Goal: Task Accomplishment & Management: Use online tool/utility

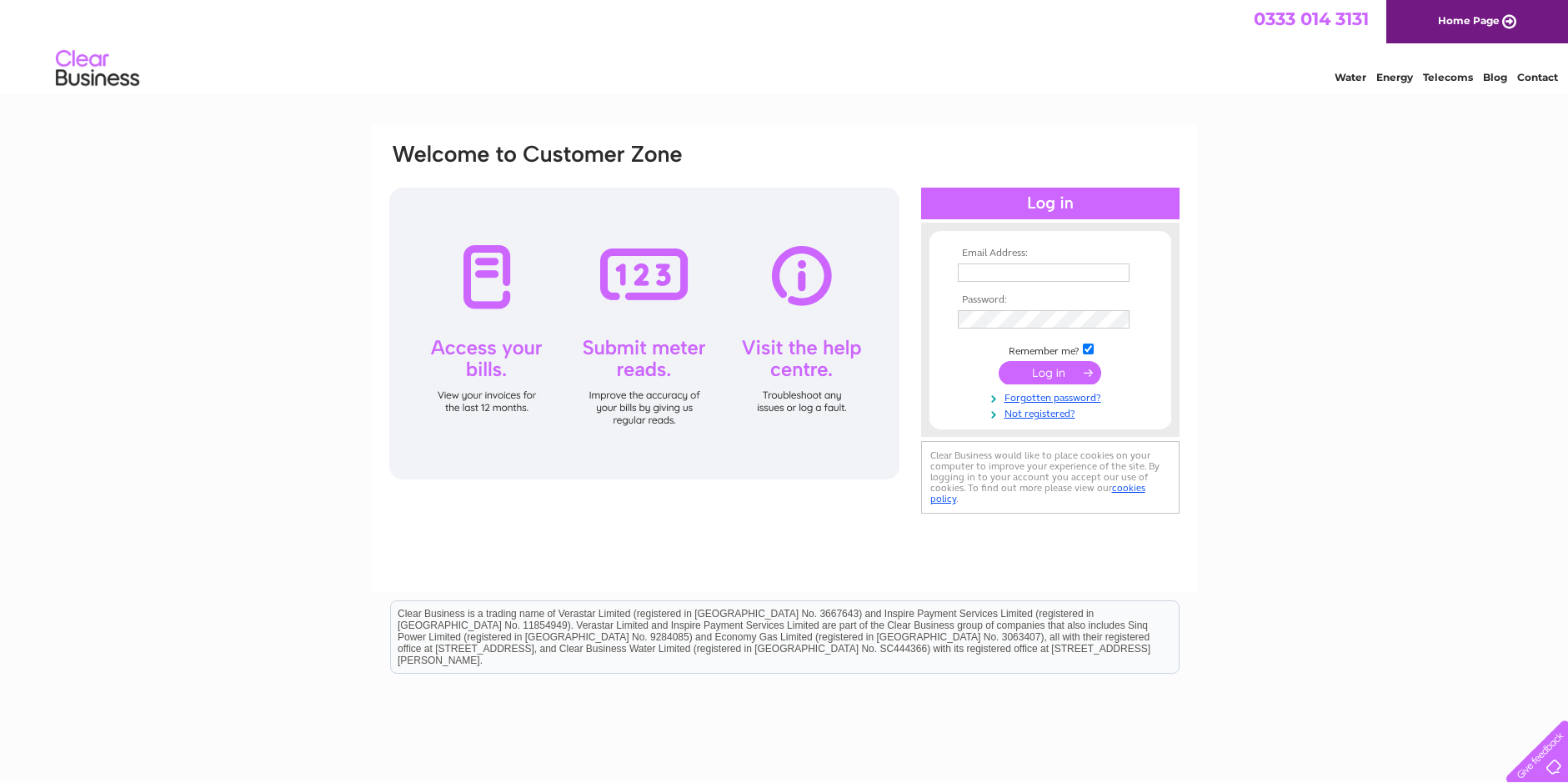
type input "[EMAIL_ADDRESS][DOMAIN_NAME]"
click at [1050, 367] on input "submit" at bounding box center [1050, 372] width 103 height 24
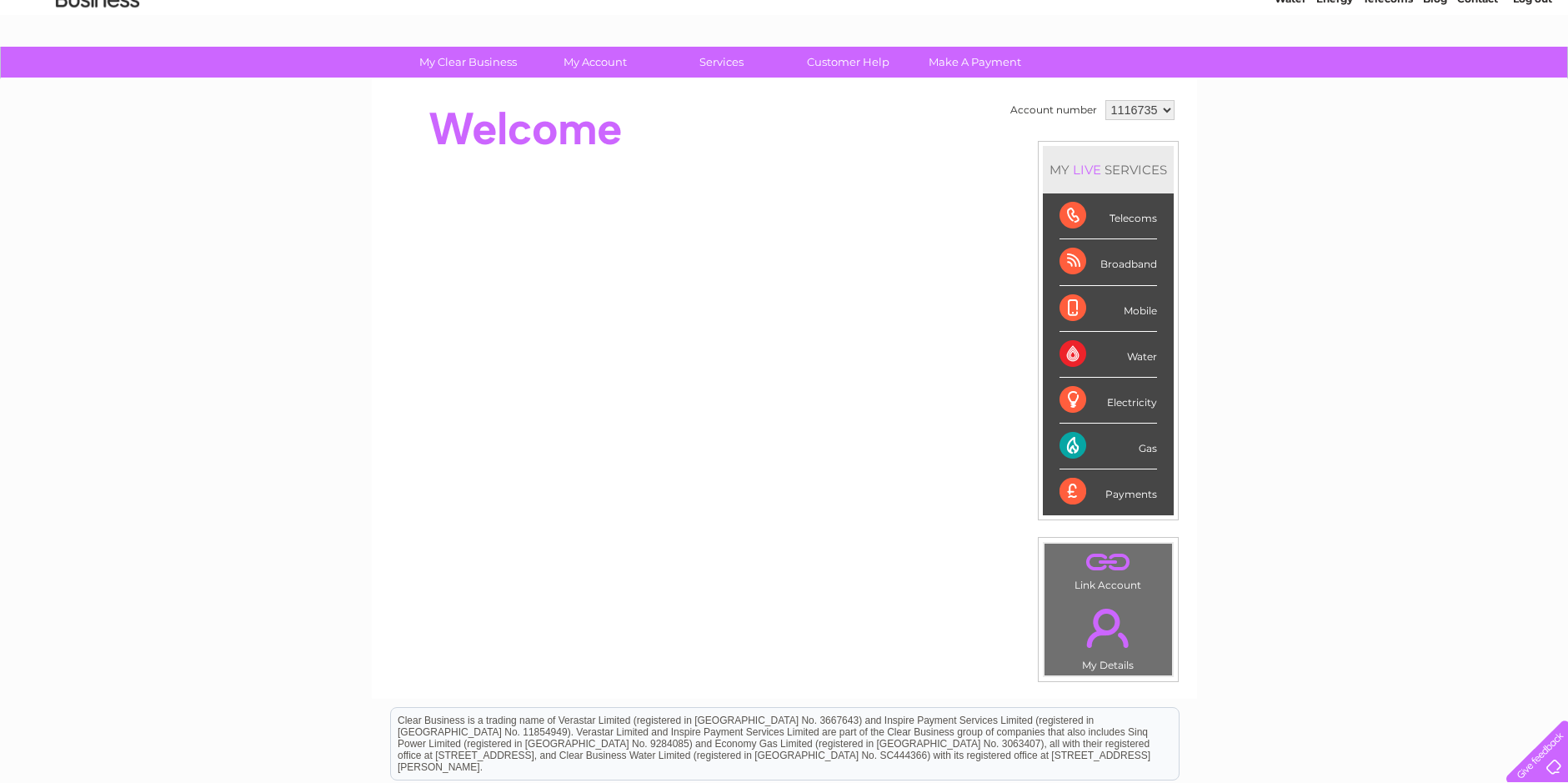
scroll to position [74, 0]
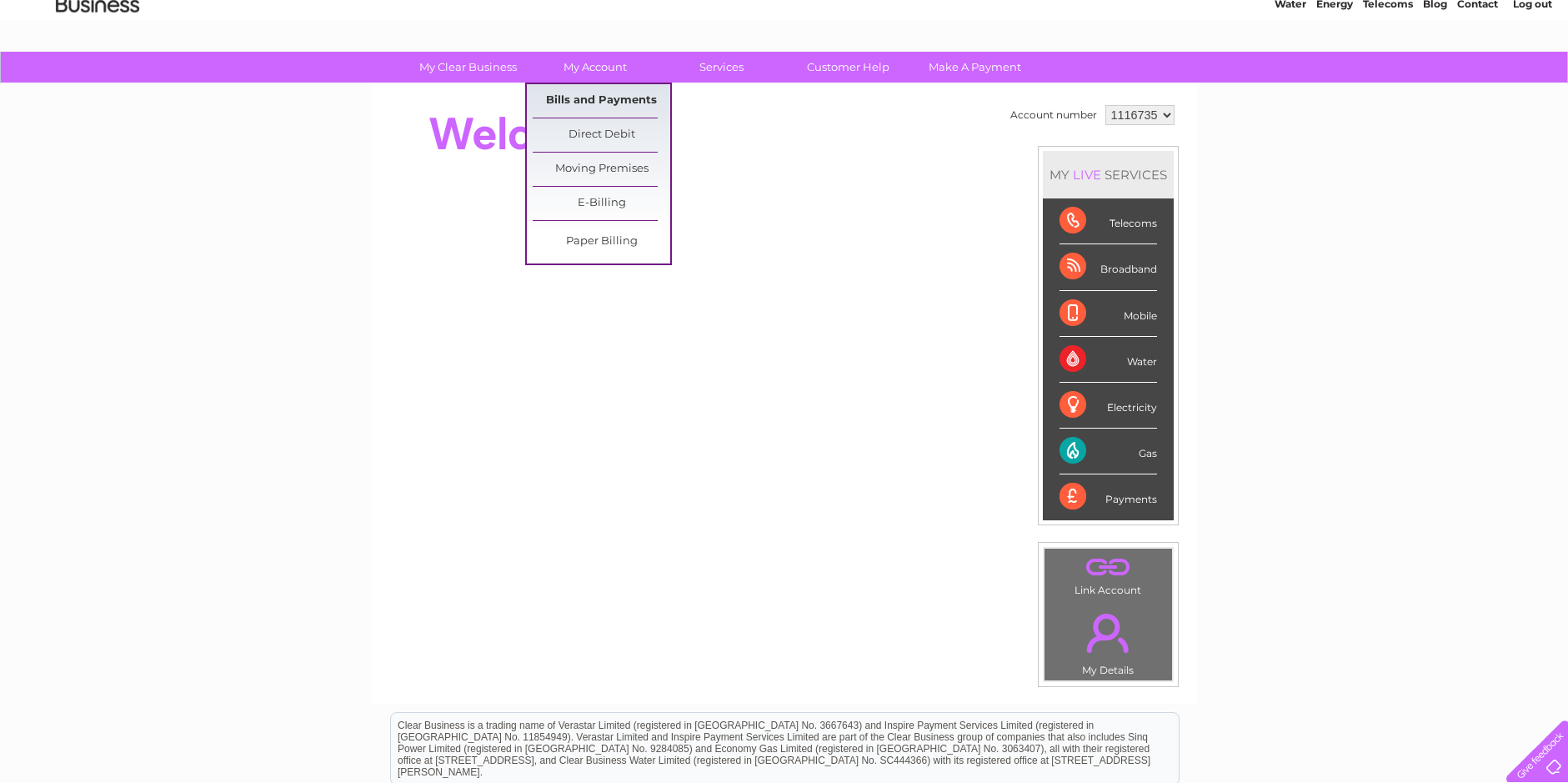
click at [587, 102] on link "Bills and Payments" at bounding box center [601, 100] width 138 height 33
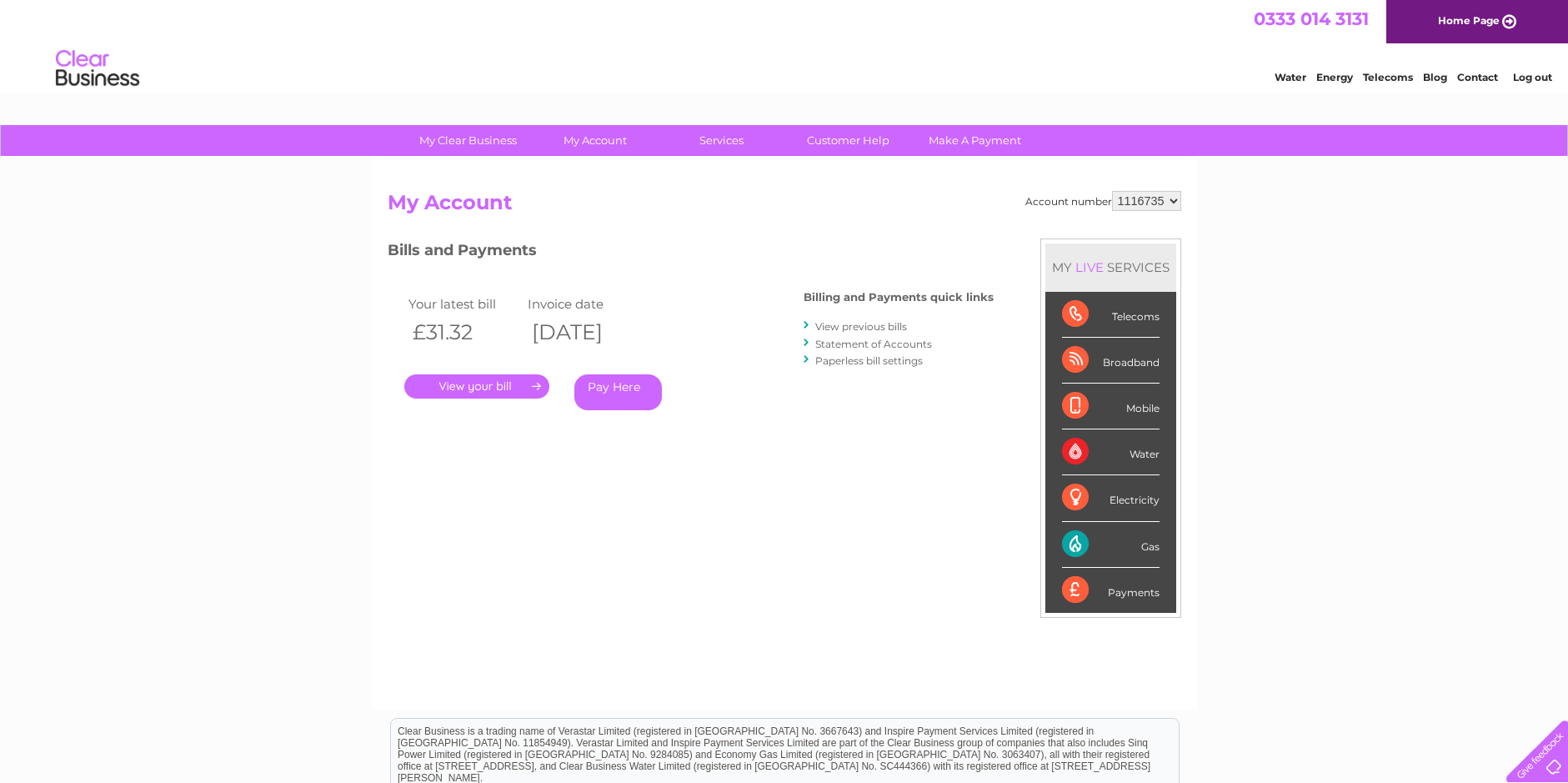
click at [1150, 553] on div "Gas" at bounding box center [1110, 545] width 97 height 46
click at [1107, 537] on div "Gas" at bounding box center [1110, 545] width 97 height 46
click at [1104, 537] on div "Gas" at bounding box center [1110, 545] width 97 height 46
click at [1087, 537] on div "Gas" at bounding box center [1110, 545] width 97 height 46
click at [1087, 537] on div "Gas" at bounding box center [1110, 545] width 97 height 46
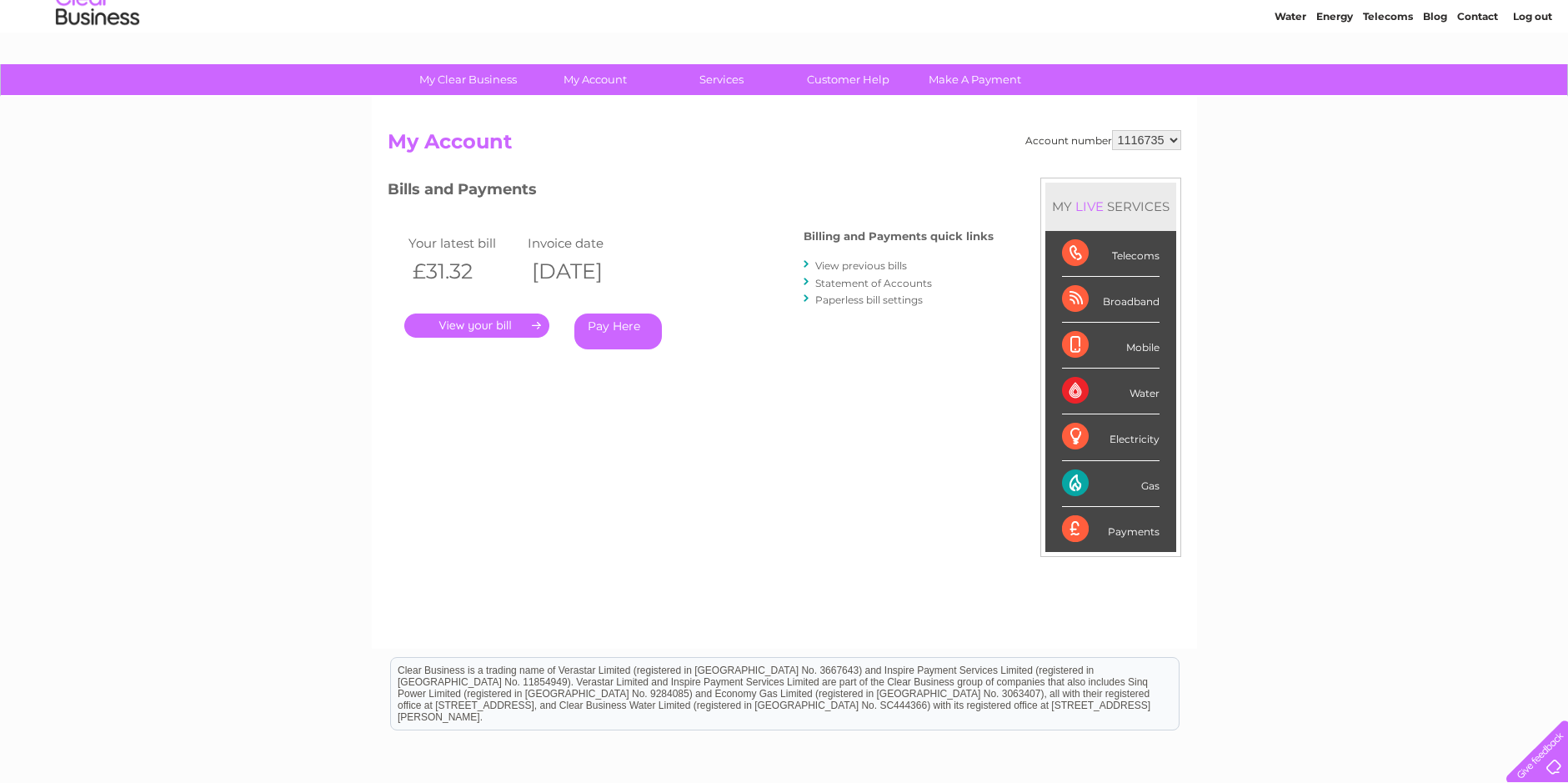
scroll to position [60, 0]
click at [854, 77] on link "Customer Help" at bounding box center [849, 80] width 138 height 31
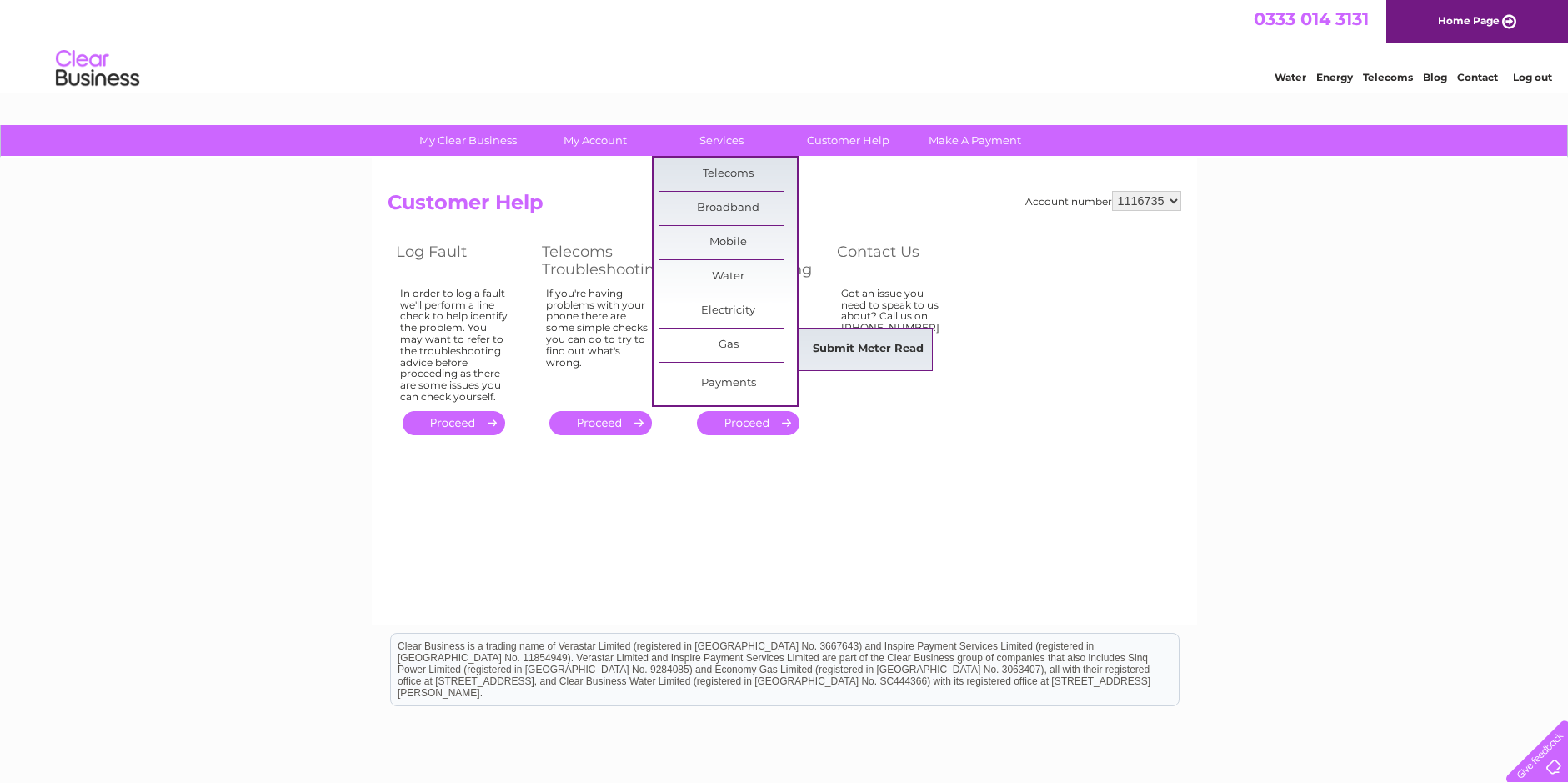
click at [835, 350] on link "Submit Meter Read" at bounding box center [868, 349] width 138 height 33
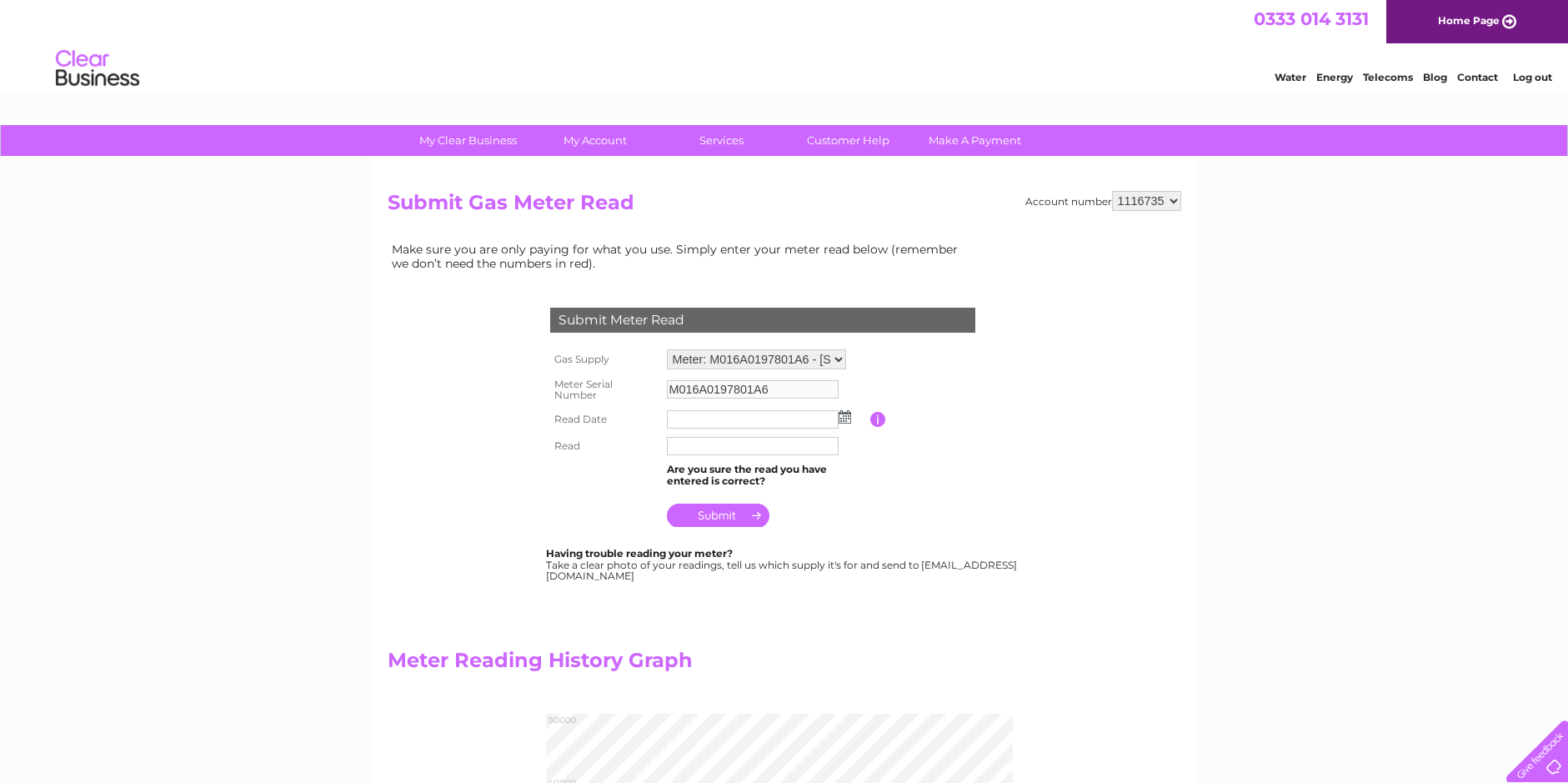
click at [774, 416] on input "text" at bounding box center [752, 418] width 172 height 18
click at [779, 420] on input "text" at bounding box center [753, 419] width 174 height 20
click at [782, 418] on input "text" at bounding box center [753, 419] width 174 height 20
click at [849, 423] on img at bounding box center [844, 417] width 12 height 13
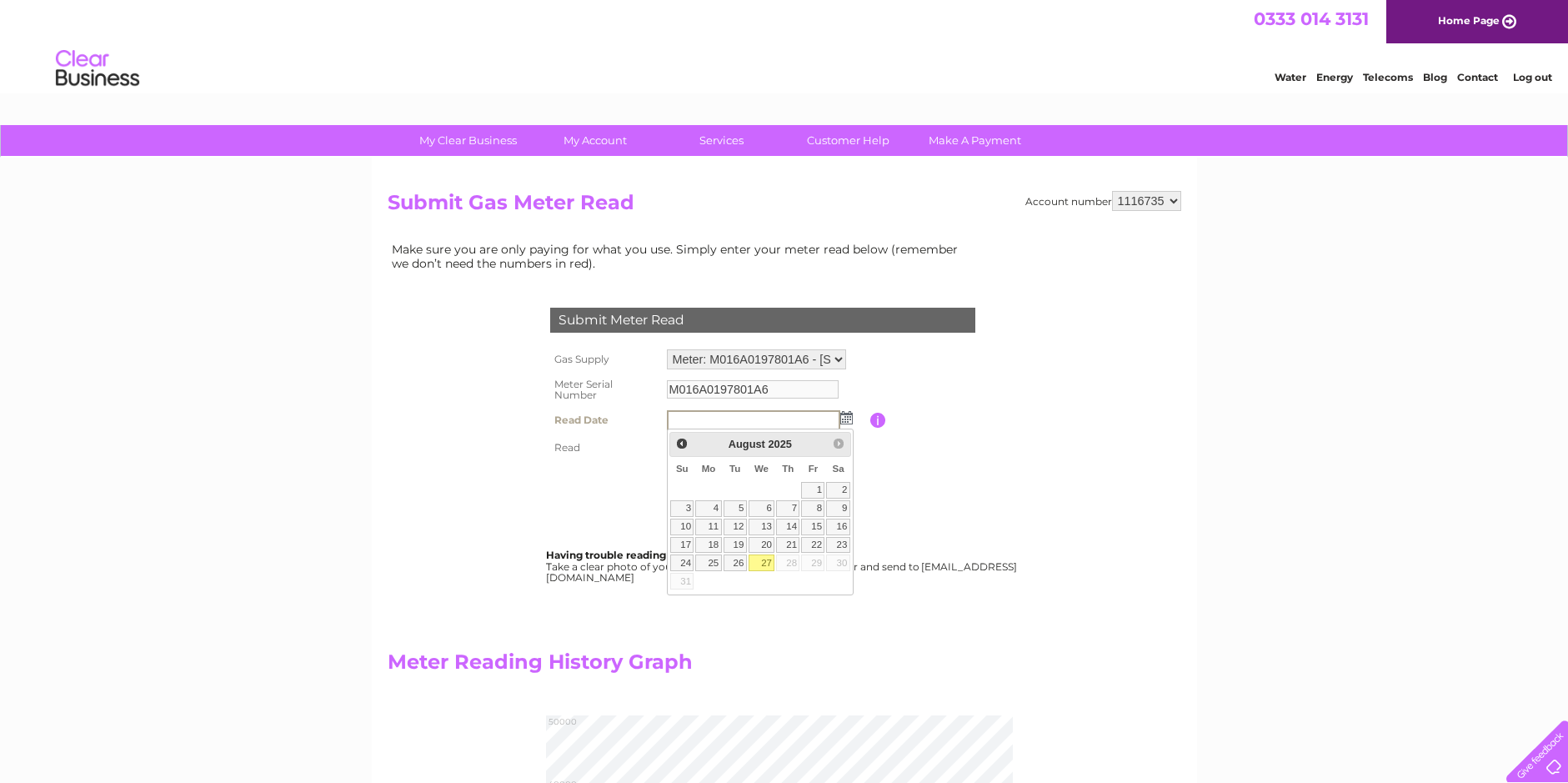
click at [766, 560] on link "27" at bounding box center [762, 563] width 26 height 17
type input "2025/08/27"
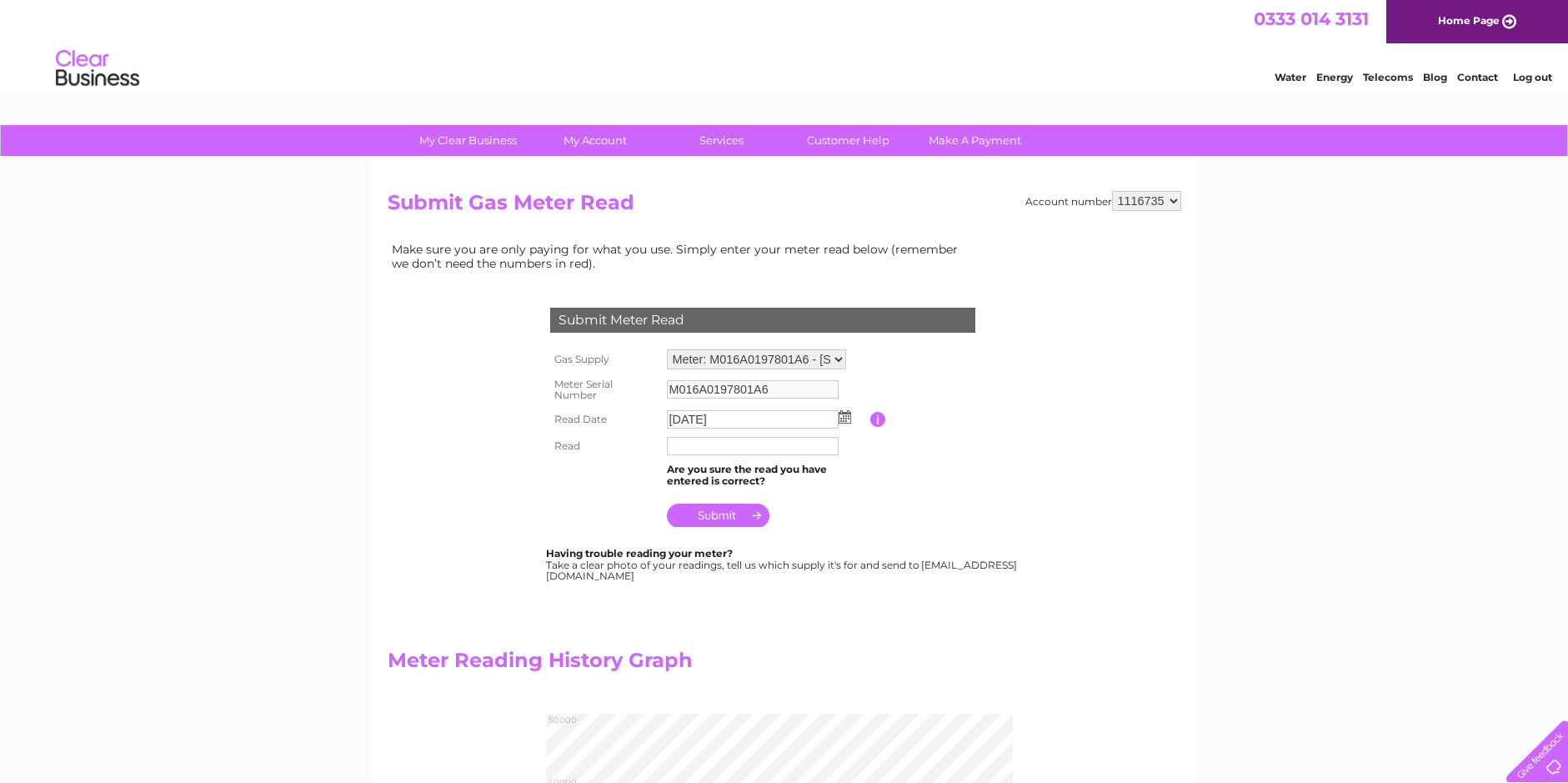
click at [749, 445] on input "text" at bounding box center [752, 446] width 172 height 18
type input "047561"
click at [729, 515] on input "submit" at bounding box center [717, 515] width 103 height 24
